Goal: Task Accomplishment & Management: Complete application form

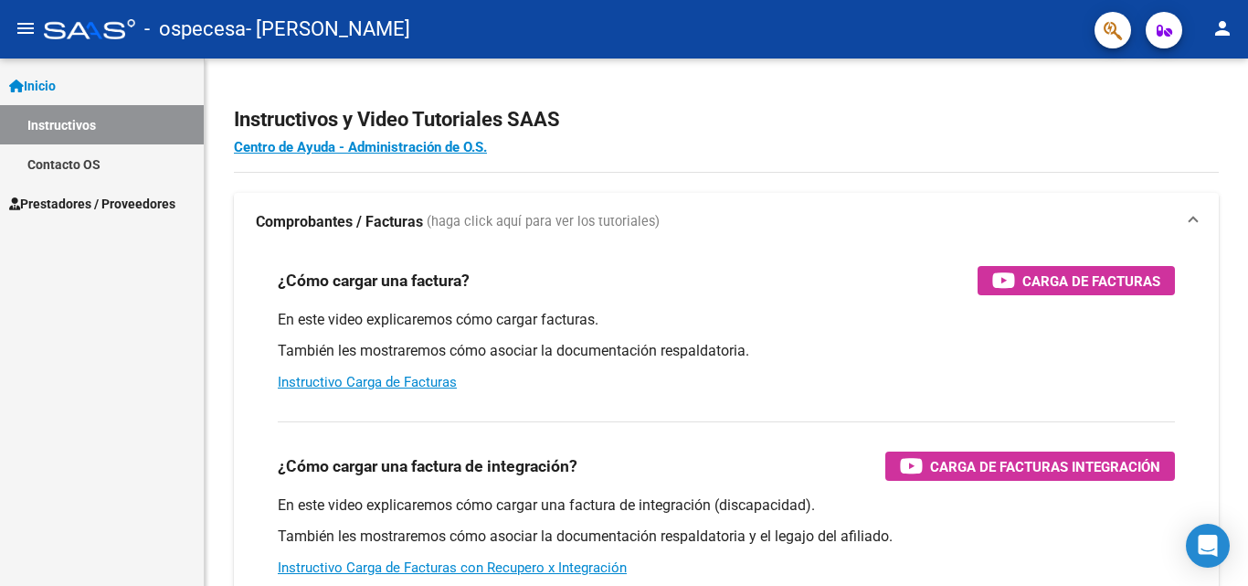
click at [93, 130] on link "Instructivos" at bounding box center [102, 124] width 204 height 39
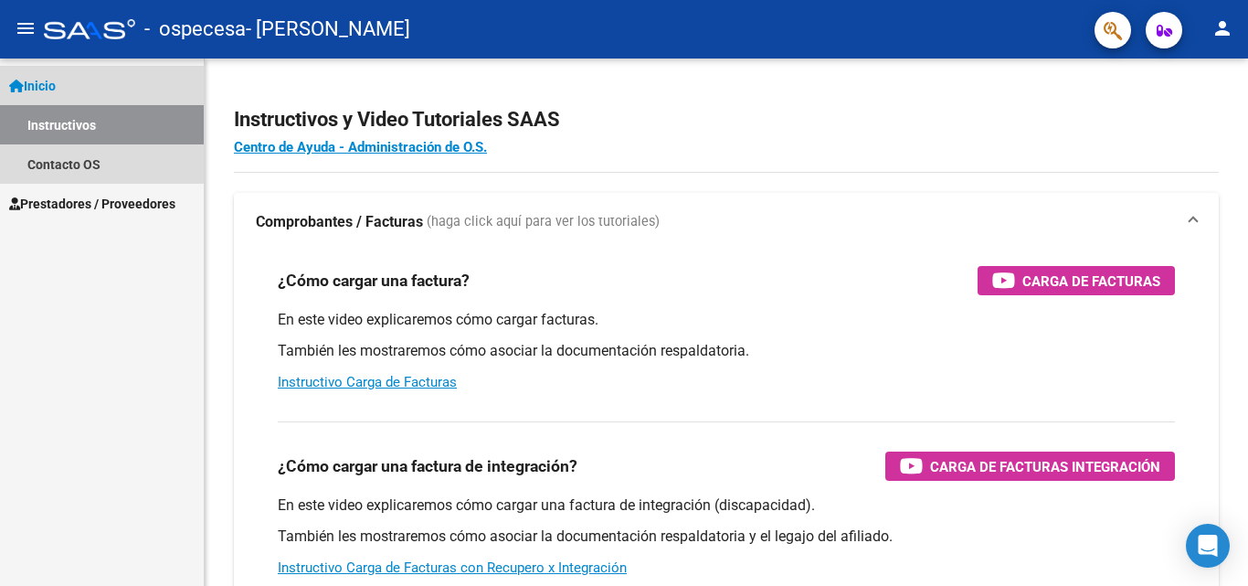
click at [84, 83] on link "Inicio" at bounding box center [102, 85] width 204 height 39
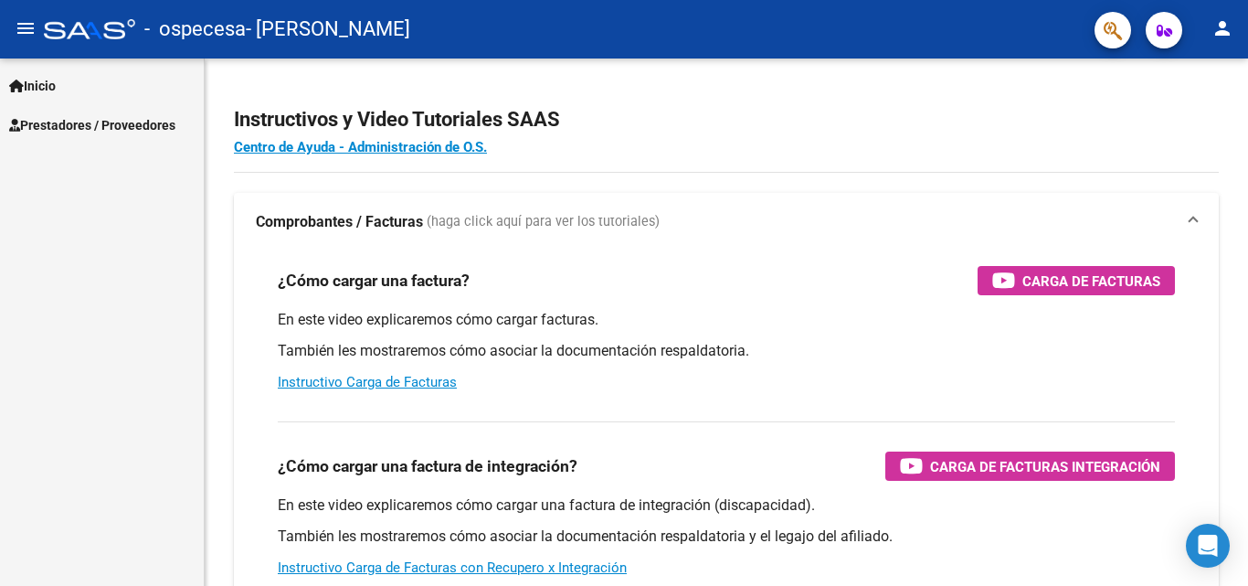
click at [86, 116] on span "Prestadores / Proveedores" at bounding box center [92, 125] width 166 height 20
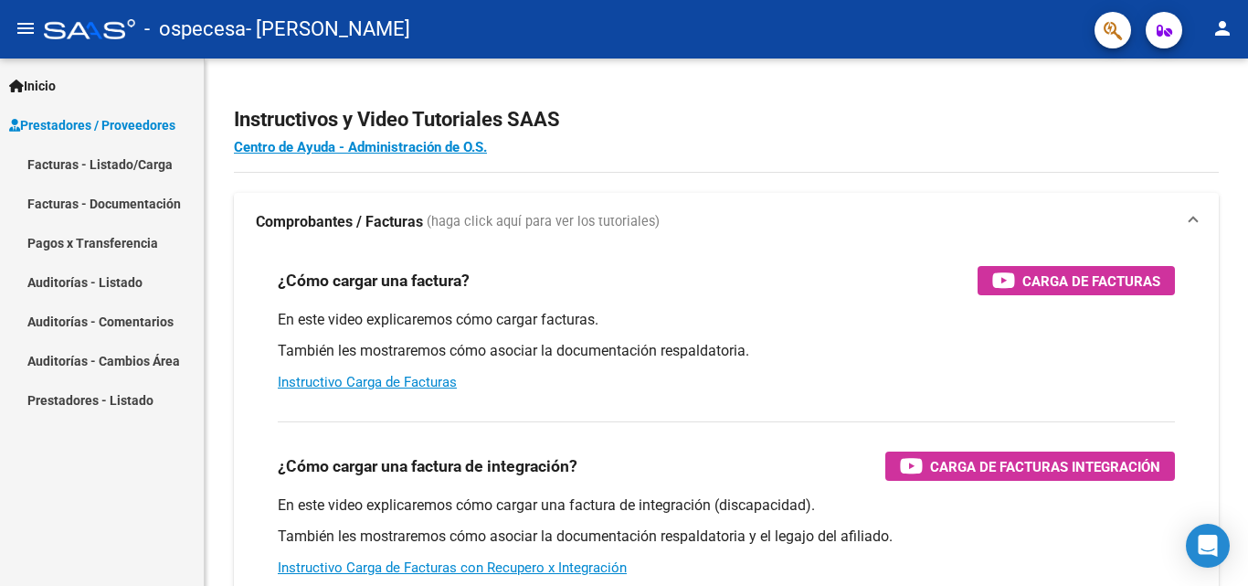
click at [98, 164] on link "Facturas - Listado/Carga" at bounding box center [102, 163] width 204 height 39
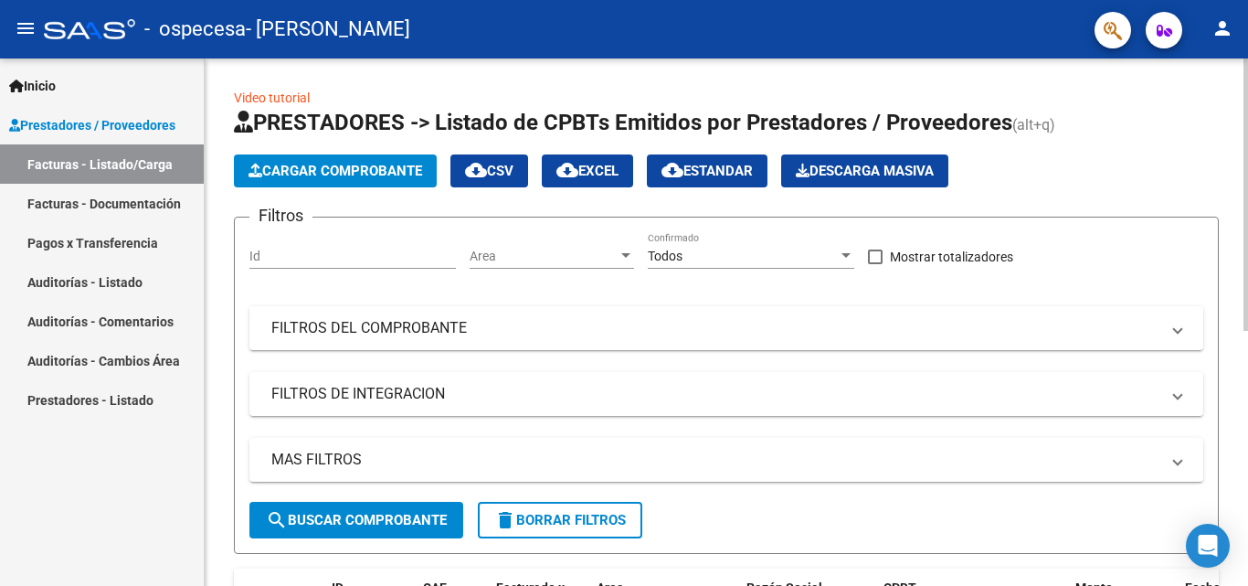
click at [317, 161] on button "Cargar Comprobante" at bounding box center [335, 170] width 203 height 33
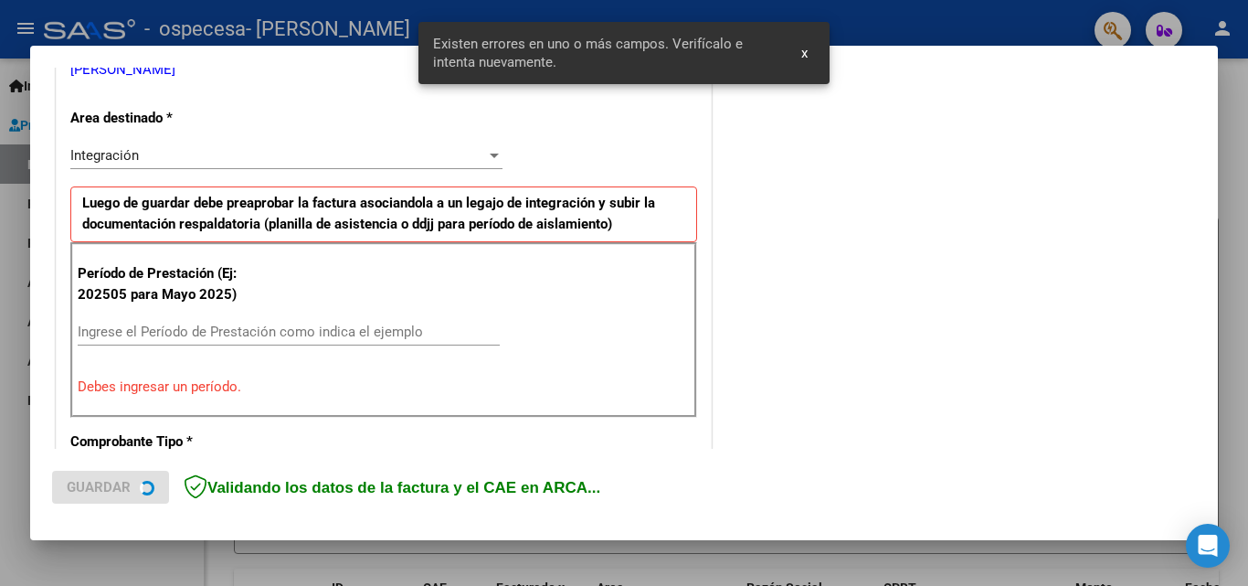
scroll to position [412, 0]
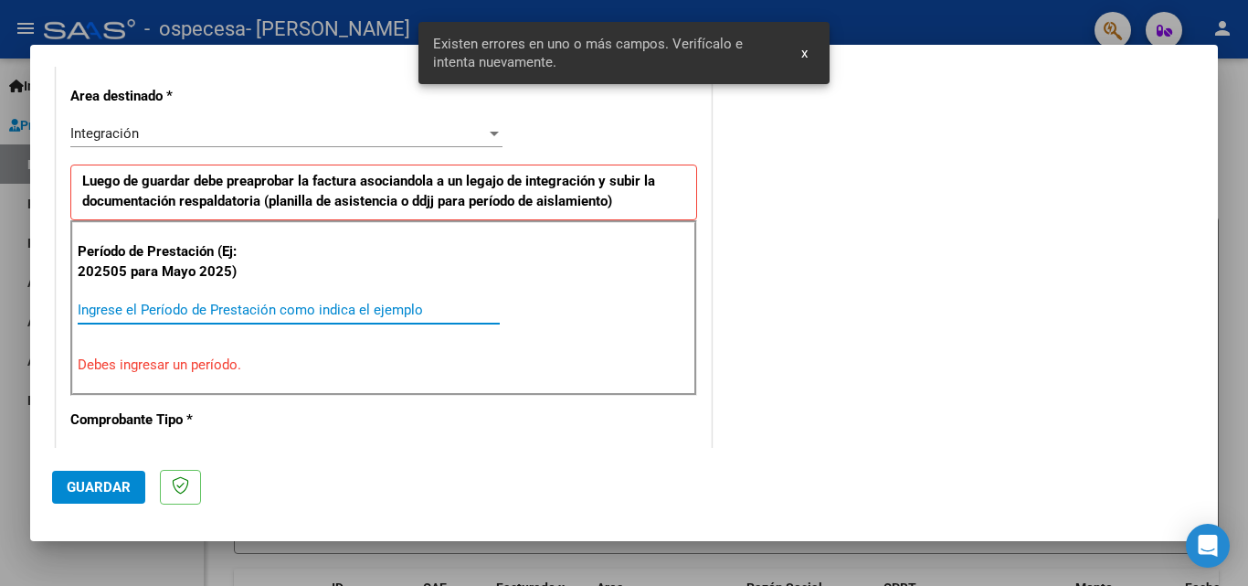
click at [186, 314] on input "Ingrese el Período de Prestación como indica el ejemplo" at bounding box center [289, 310] width 422 height 16
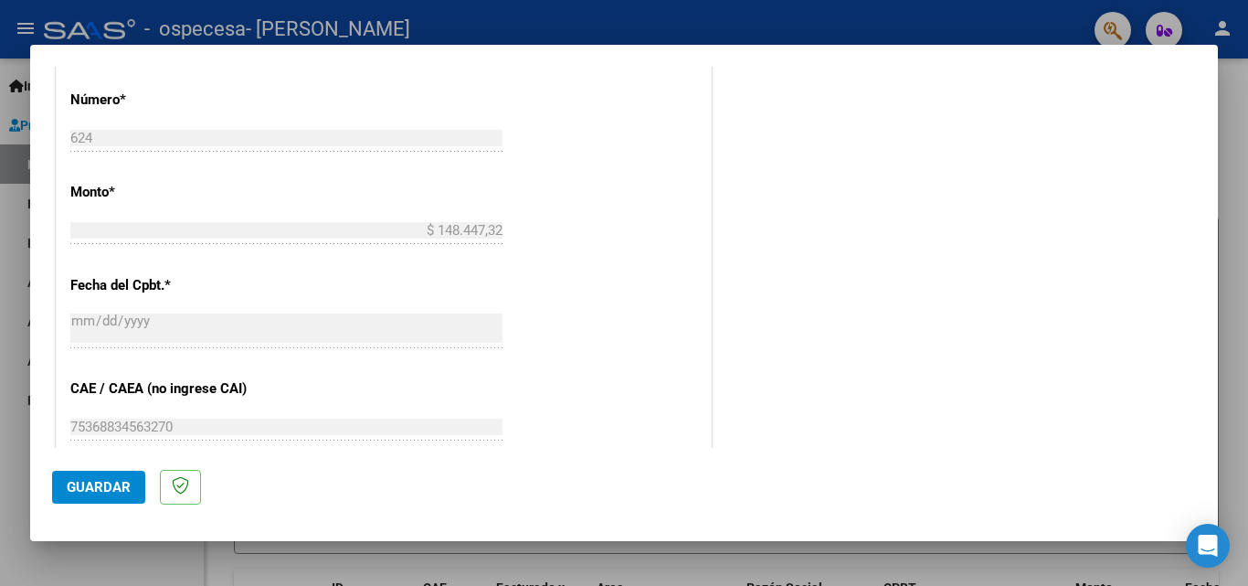
scroll to position [1227, 0]
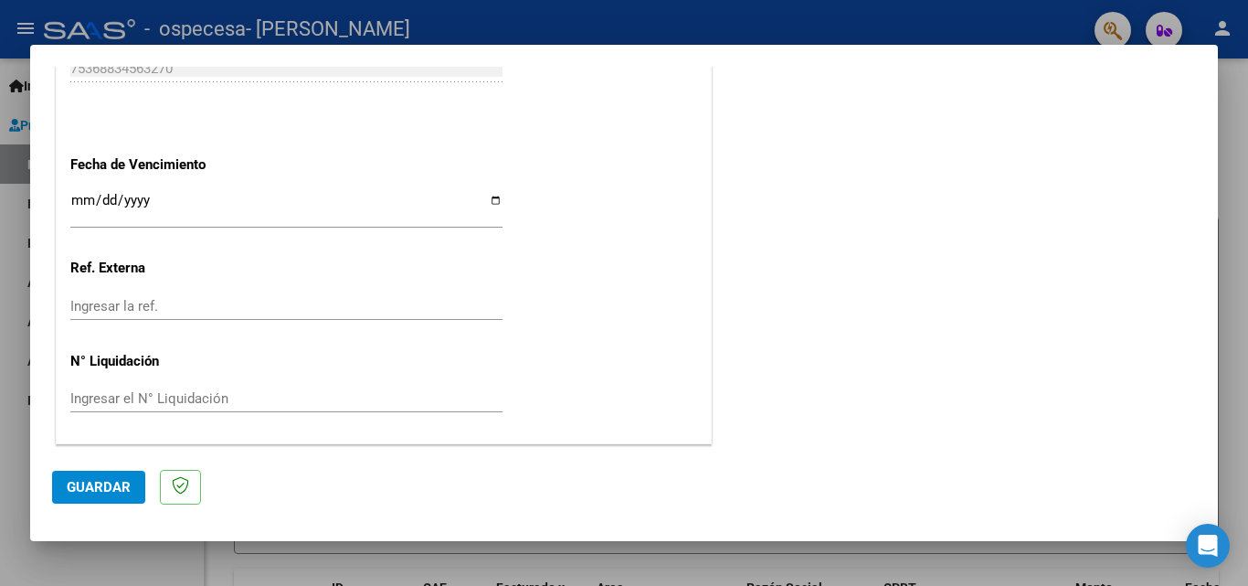
type input "202508"
click at [486, 198] on input "Ingresar la fecha" at bounding box center [286, 207] width 432 height 29
type input "[DATE]"
click at [72, 479] on span "Guardar" at bounding box center [99, 487] width 64 height 16
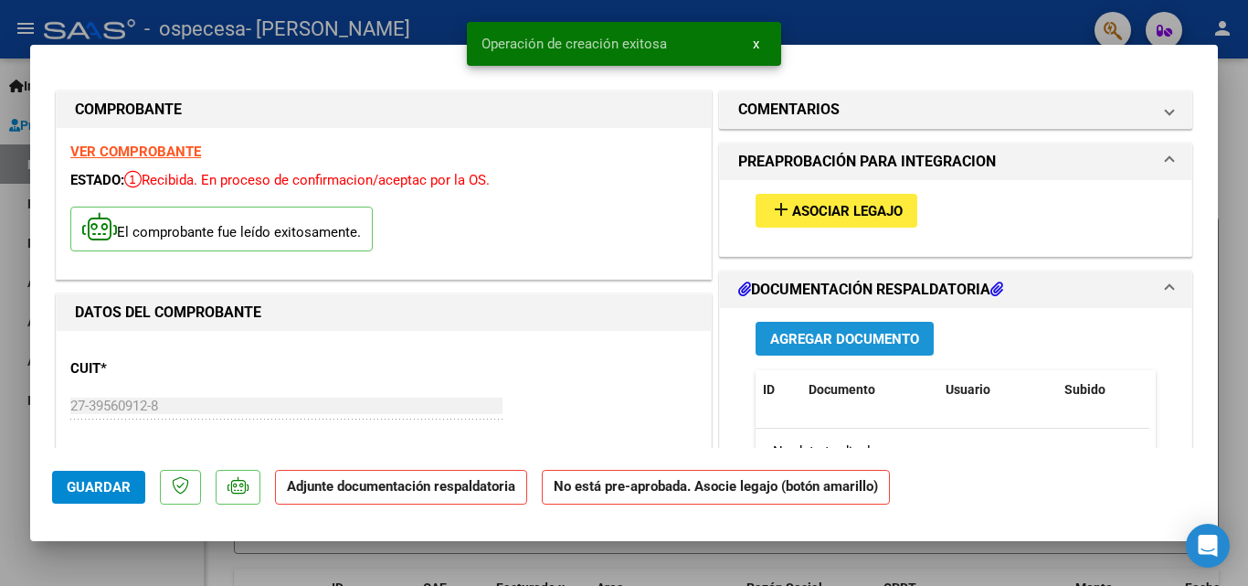
click at [834, 336] on span "Agregar Documento" at bounding box center [844, 339] width 149 height 16
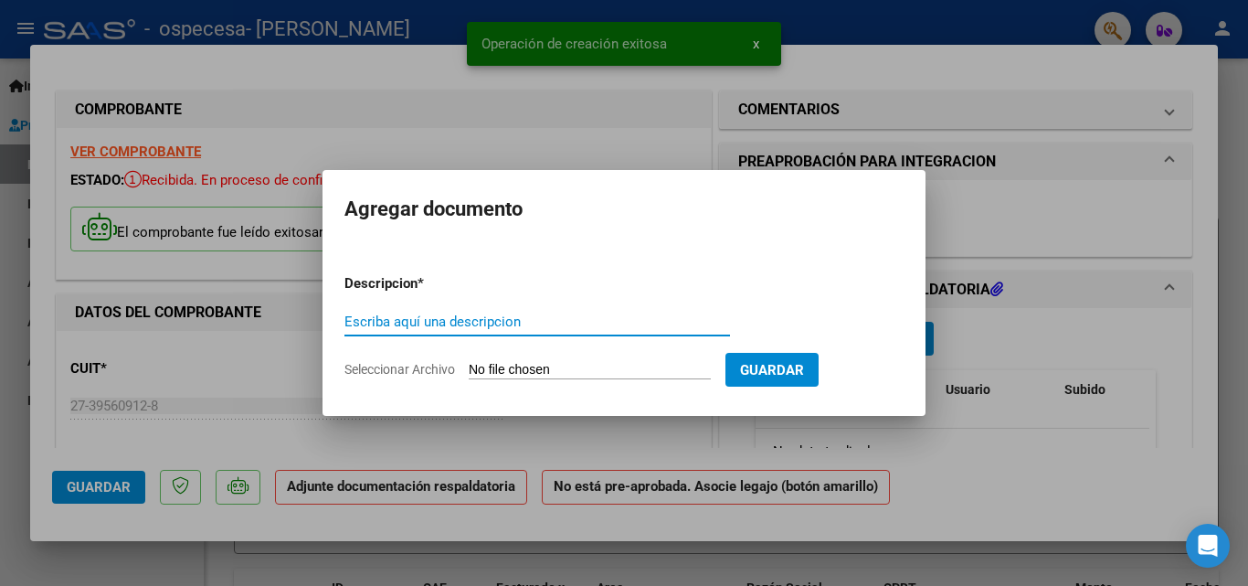
click at [482, 317] on input "Escriba aquí una descripcion" at bounding box center [537, 321] width 386 height 16
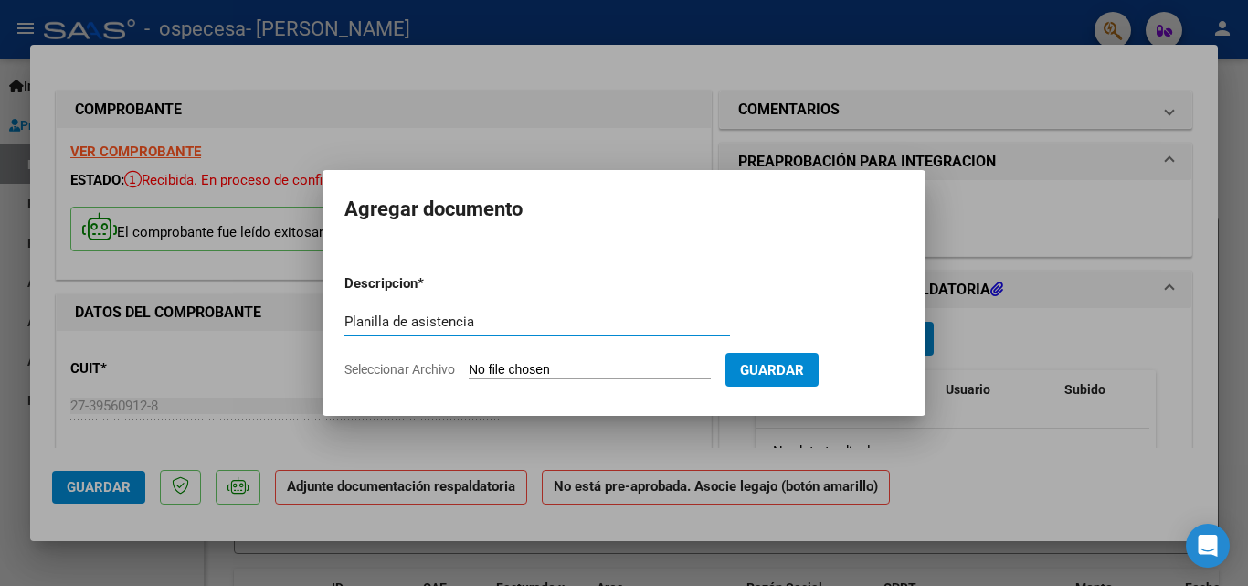
type input "Planilla de asistencia"
type input "C:\fakepath\asistencia [PERSON_NAME] (1).pdf"
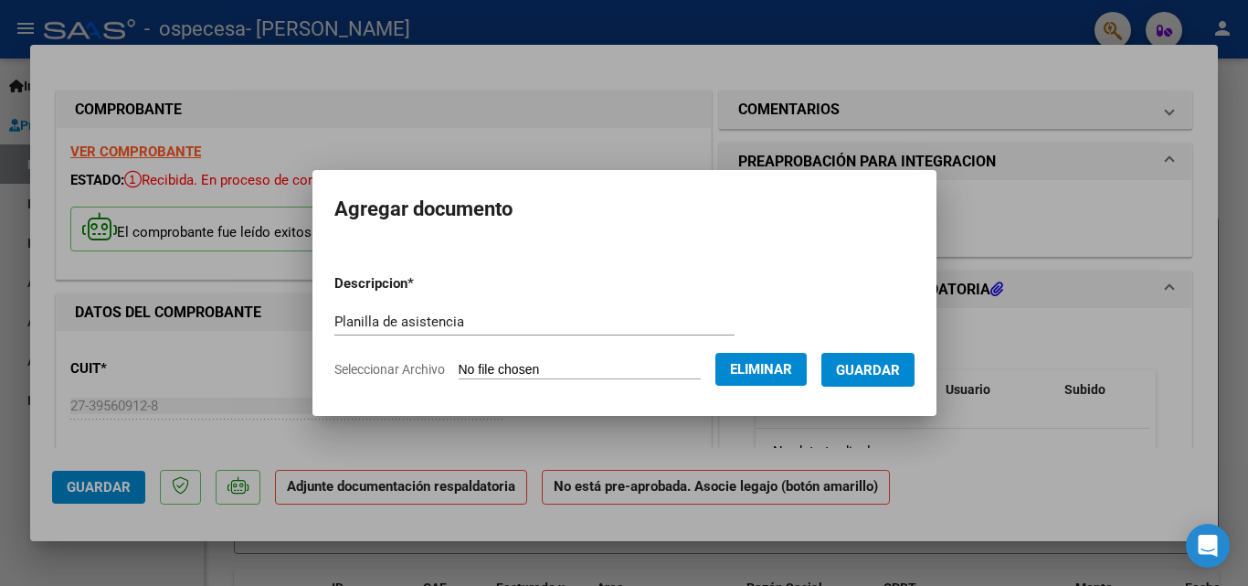
click at [888, 372] on span "Guardar" at bounding box center [868, 370] width 64 height 16
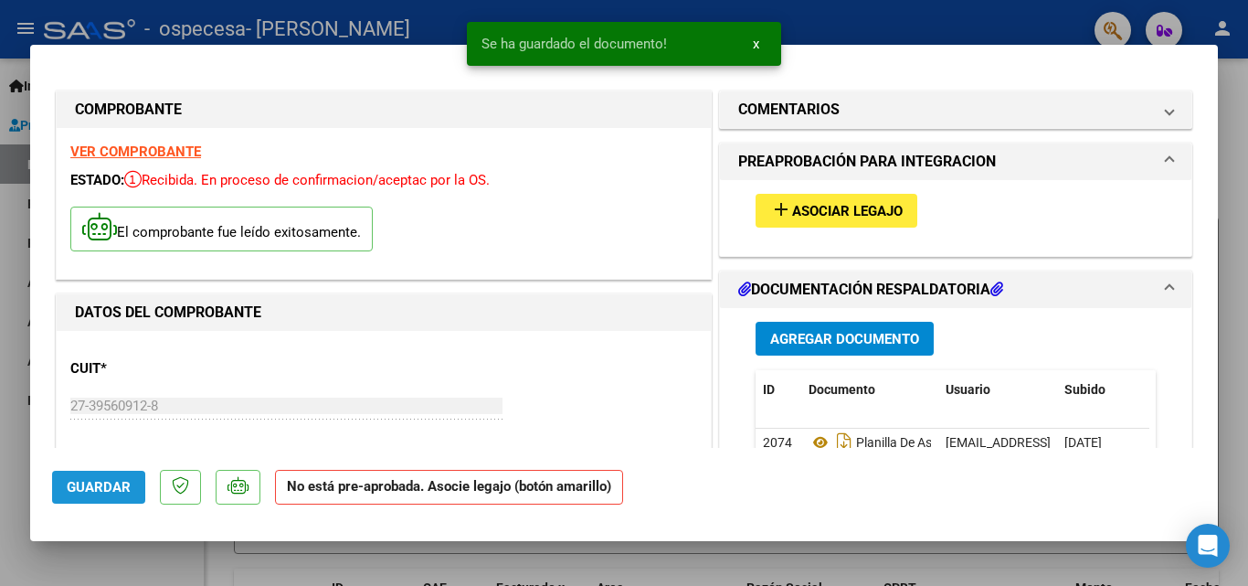
click at [94, 488] on span "Guardar" at bounding box center [99, 487] width 64 height 16
click at [89, 479] on span "Guardar" at bounding box center [99, 487] width 64 height 16
click at [1227, 25] on div at bounding box center [624, 293] width 1248 height 586
type input "$ 0,00"
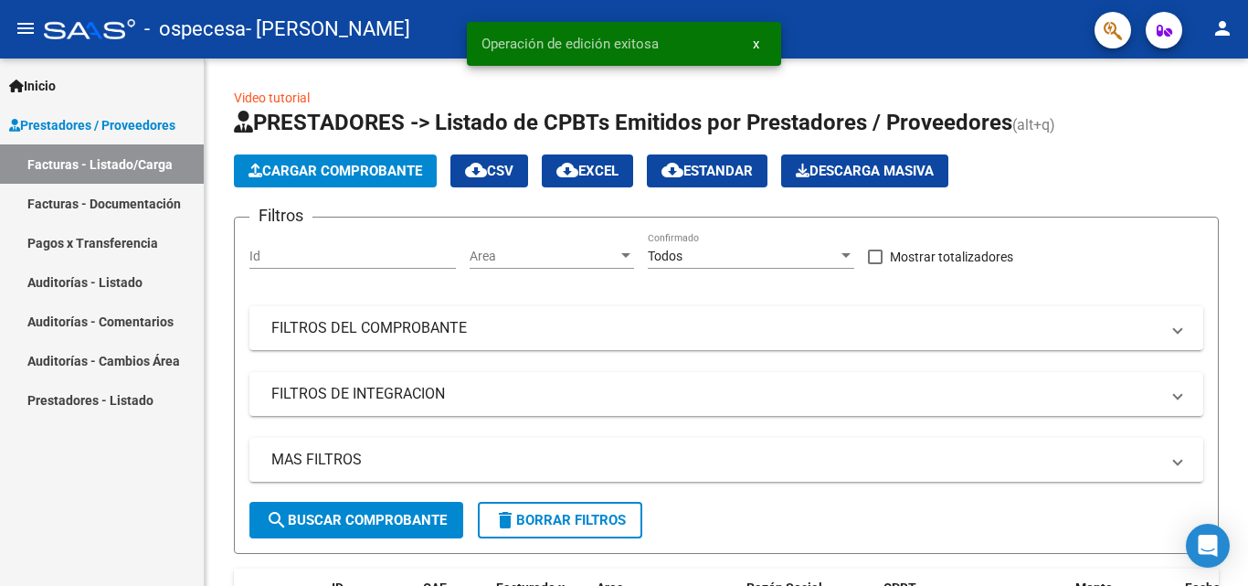
click at [128, 202] on link "Facturas - Documentación" at bounding box center [102, 203] width 204 height 39
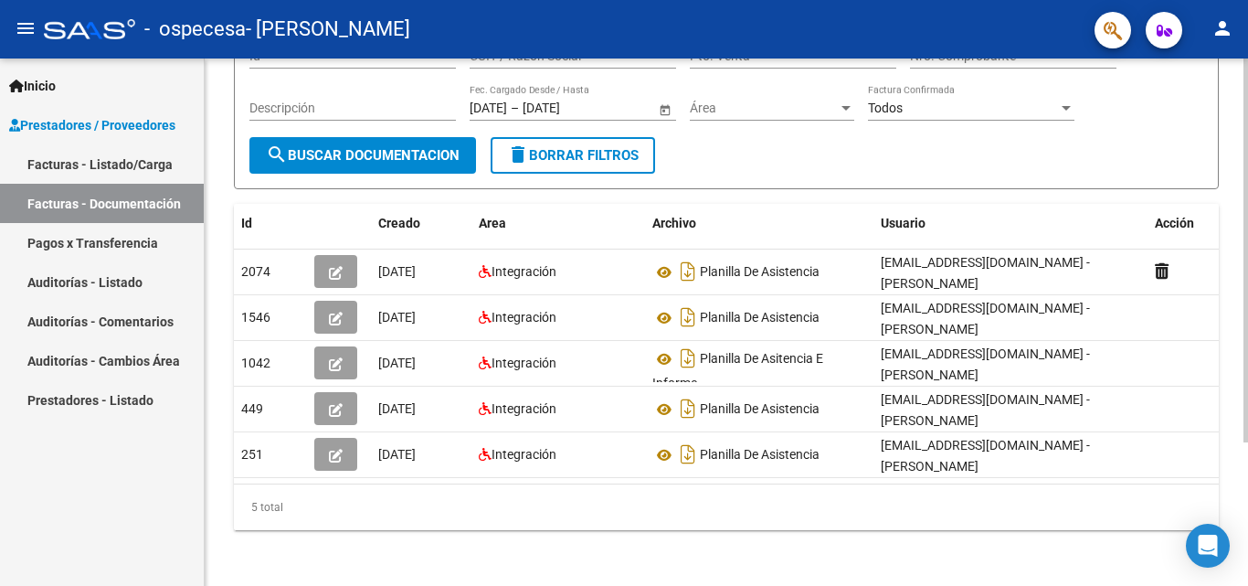
scroll to position [183, 0]
